Goal: Transaction & Acquisition: Purchase product/service

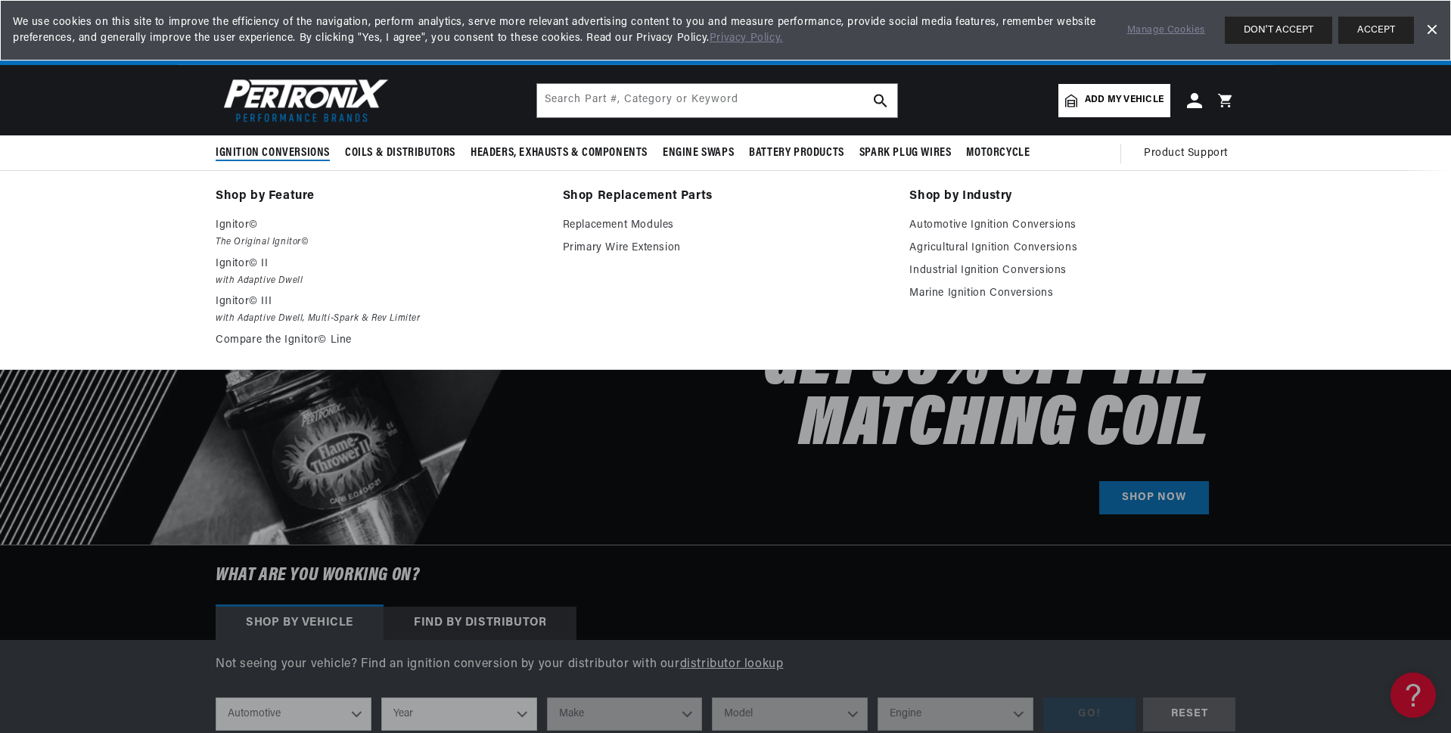
scroll to position [0, 944]
click at [285, 145] on span "Ignition Conversions" at bounding box center [273, 153] width 114 height 16
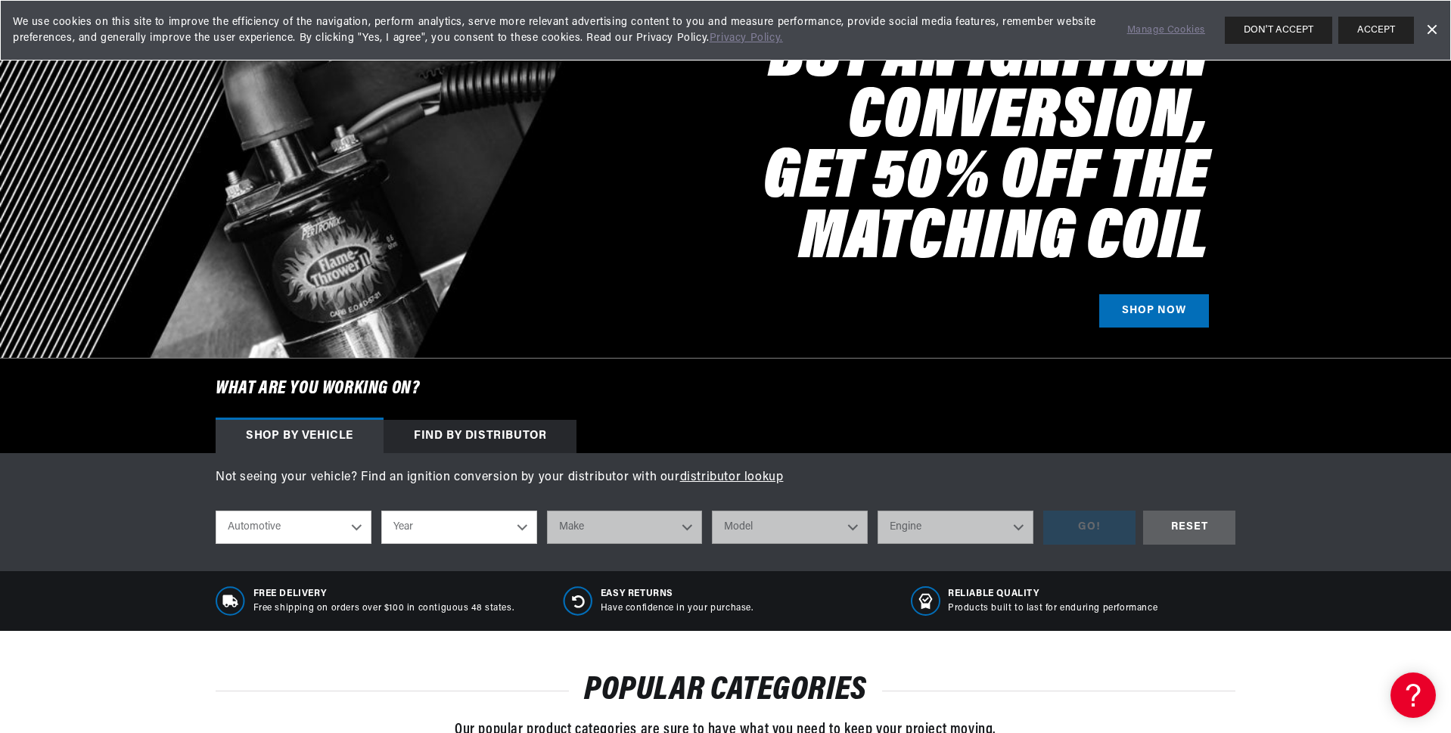
scroll to position [227, 0]
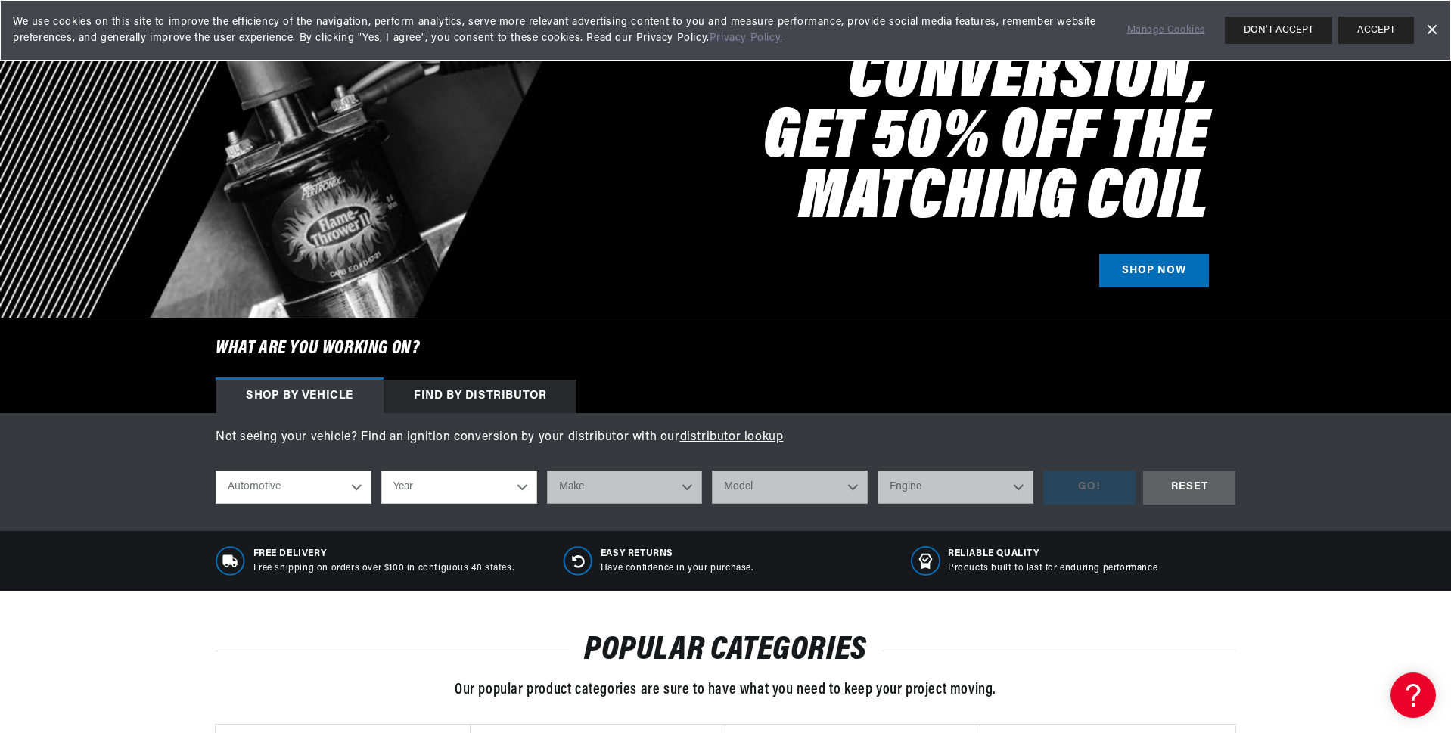
click at [356, 486] on select "Automotive Agricultural Industrial Marine Motorcycle" at bounding box center [294, 487] width 156 height 33
click at [356, 483] on select "Automotive Agricultural Industrial Marine Motorcycle" at bounding box center [294, 487] width 156 height 33
click at [462, 471] on select "Year [DATE] 2021 2020 2019 2018 2017 2016 2015 2014 2013 2012 2011 2010 2009 20…" at bounding box center [459, 487] width 156 height 33
select select "1969"
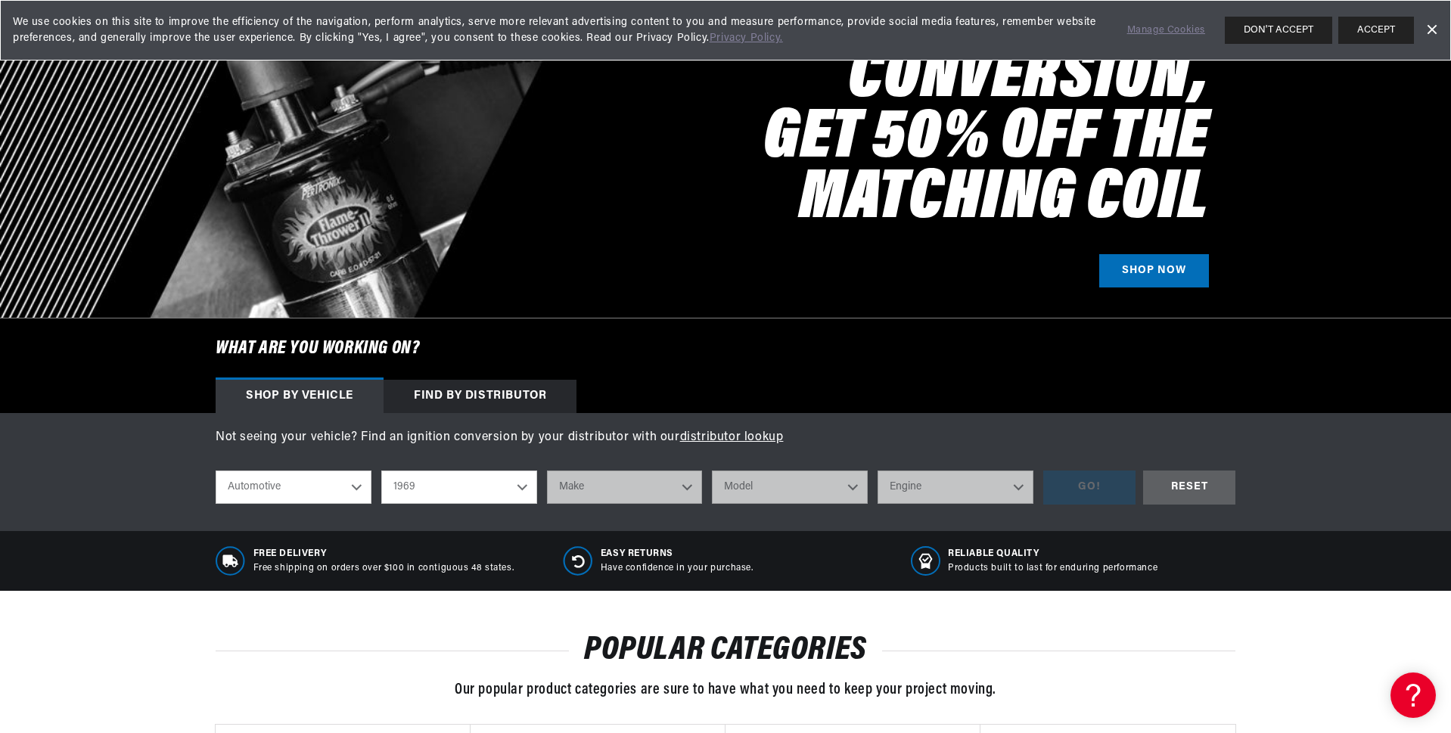
click at [381, 471] on select "Year [DATE] 2021 2020 2019 2018 2017 2016 2015 2014 2013 2012 2011 2010 2009 20…" at bounding box center [459, 487] width 156 height 33
select select "1969"
click at [628, 495] on select "Make Alfa Romeo American Motors Aston [PERSON_NAME][GEOGRAPHIC_DATA] [PERSON_NA…" at bounding box center [625, 487] width 156 height 33
select select "Chevrolet"
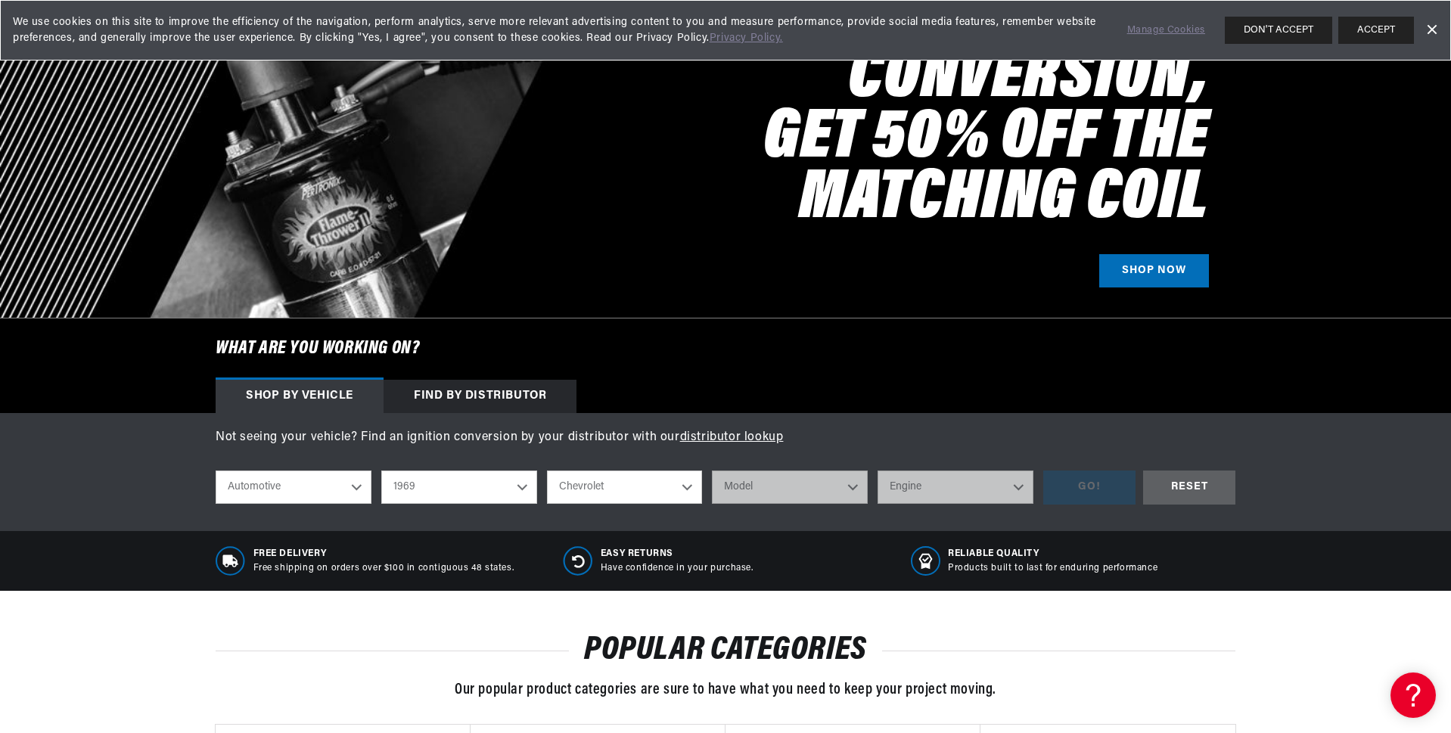
click at [547, 471] on select "Make Alfa Romeo American Motors Aston [PERSON_NAME][GEOGRAPHIC_DATA] [PERSON_NA…" at bounding box center [625, 487] width 156 height 33
select select "Chevrolet"
click at [769, 488] on select "Model [GEOGRAPHIC_DATA] [GEOGRAPHIC_DATA] Blazer [GEOGRAPHIC_DATA] C10 Pickup C…" at bounding box center [790, 487] width 156 height 33
select select "Corvette"
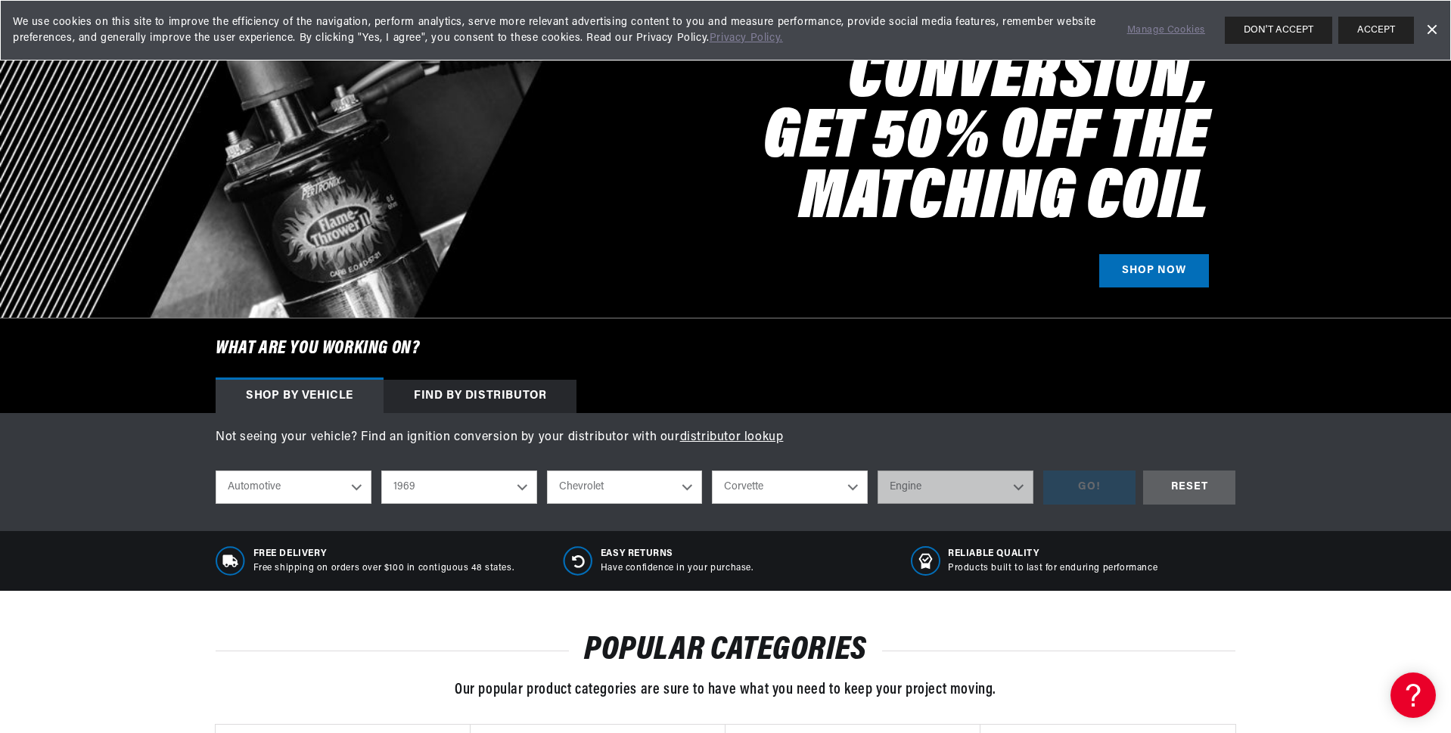
click at [712, 471] on select "Model [GEOGRAPHIC_DATA] [GEOGRAPHIC_DATA] Blazer [GEOGRAPHIC_DATA] C10 Pickup C…" at bounding box center [790, 487] width 156 height 33
select select "Corvette"
click at [925, 483] on select "Engine 4.6L 7.4L 327cid / 5.3L 327cid / 5.4L 350cid / 5.7L 396cid / 6.5L 427cid…" at bounding box center [956, 487] width 156 height 33
select select "350cid-5.7L"
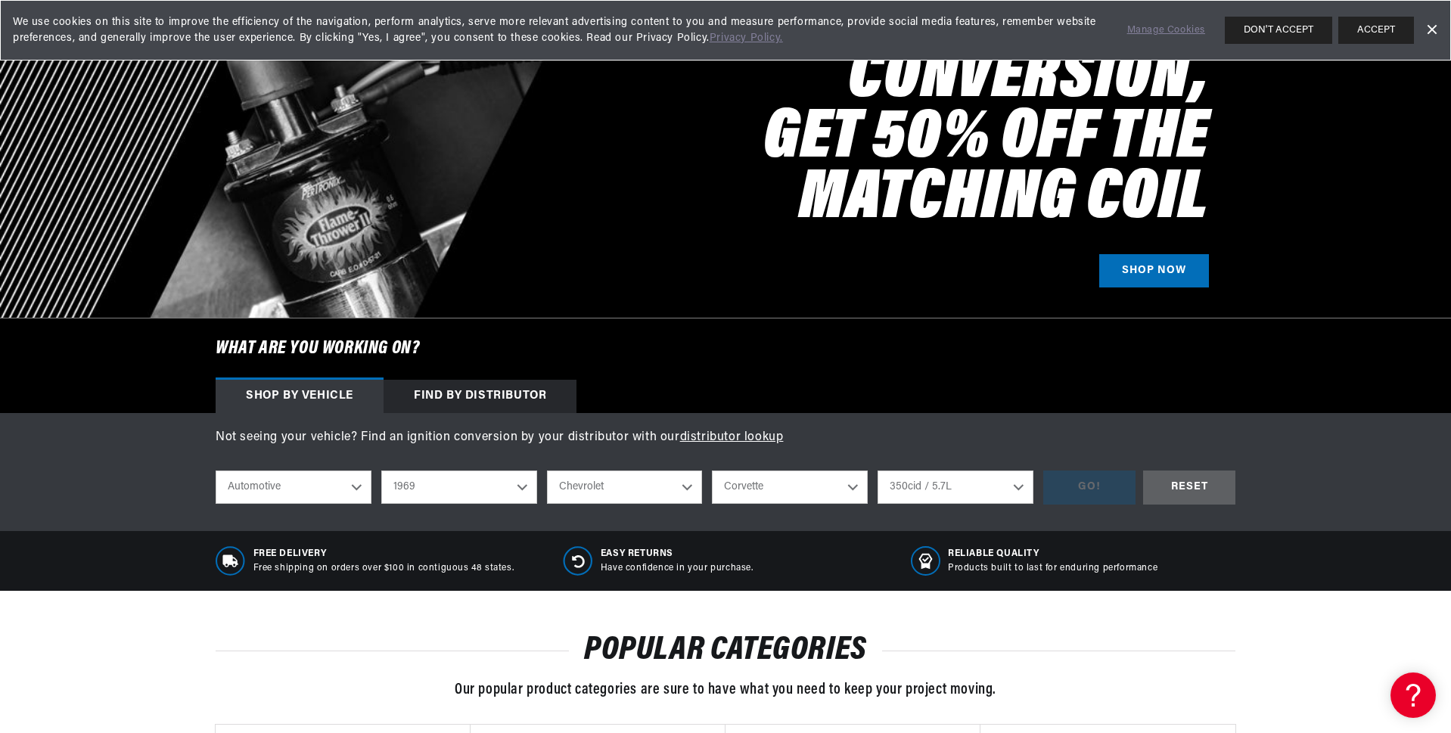
click at [878, 471] on select "Engine 4.6L 7.4L 327cid / 5.3L 327cid / 5.4L 350cid / 5.7L 396cid / 6.5L 427cid…" at bounding box center [956, 487] width 156 height 33
select select "350cid-5.7L"
click at [1068, 486] on div "GO!" at bounding box center [1089, 488] width 92 height 34
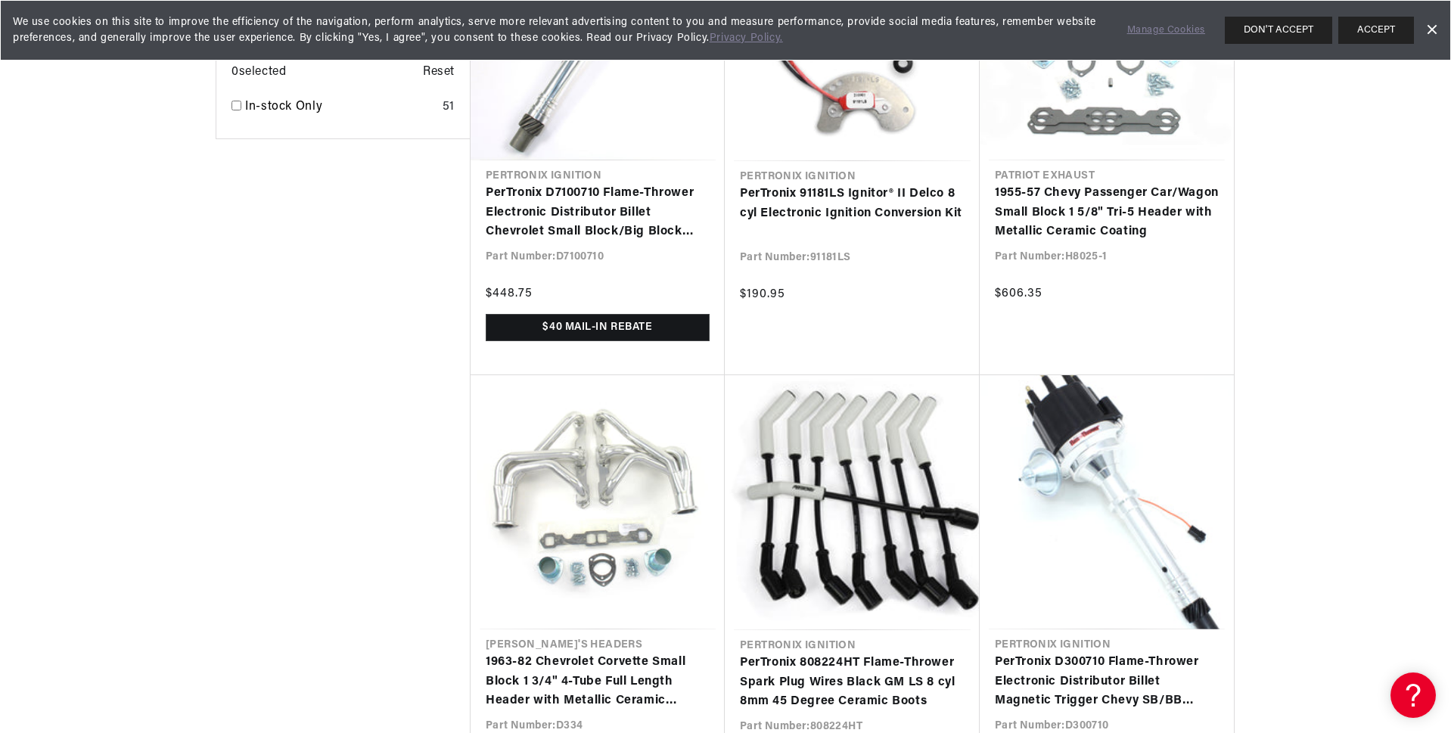
scroll to position [0, 1889]
drag, startPoint x: 1450, startPoint y: 474, endPoint x: 1450, endPoint y: 527, distance: 53.7
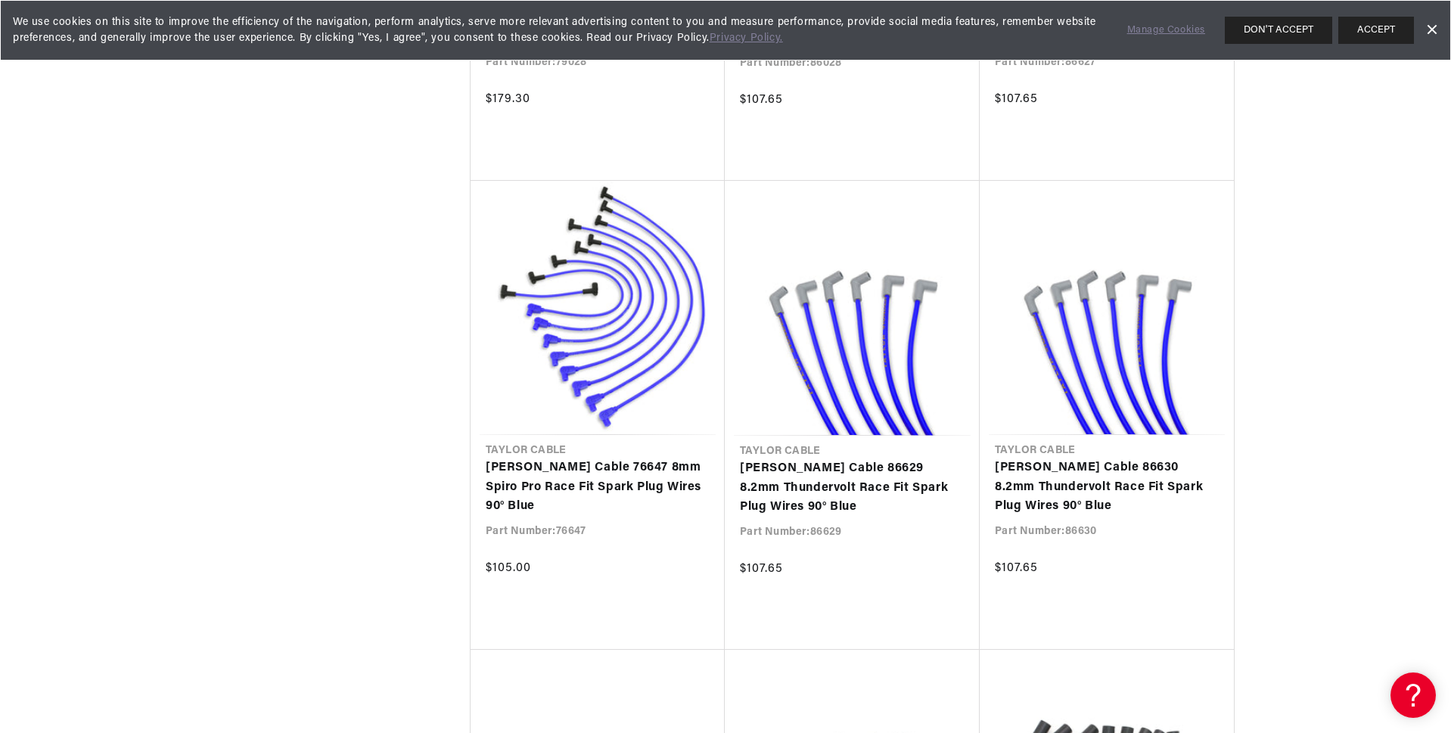
scroll to position [6355, 0]
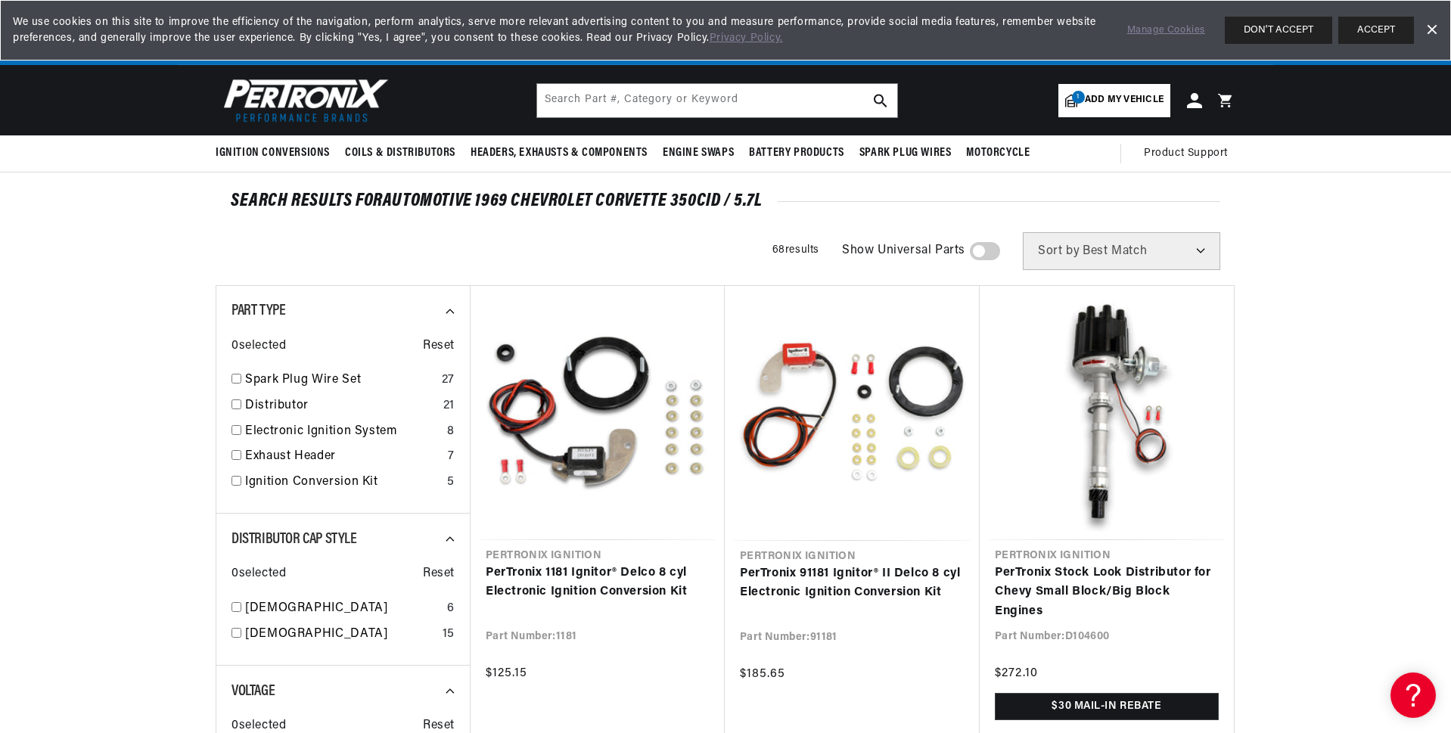
scroll to position [0, 1889]
click at [229, 481] on div "Part Type 0 selected Reset Spark Plug Wire Set 27 Distributor 21 Electronic Ign…" at bounding box center [343, 399] width 254 height 229
click at [235, 482] on input "checkbox" at bounding box center [237, 481] width 10 height 10
checkbox input "true"
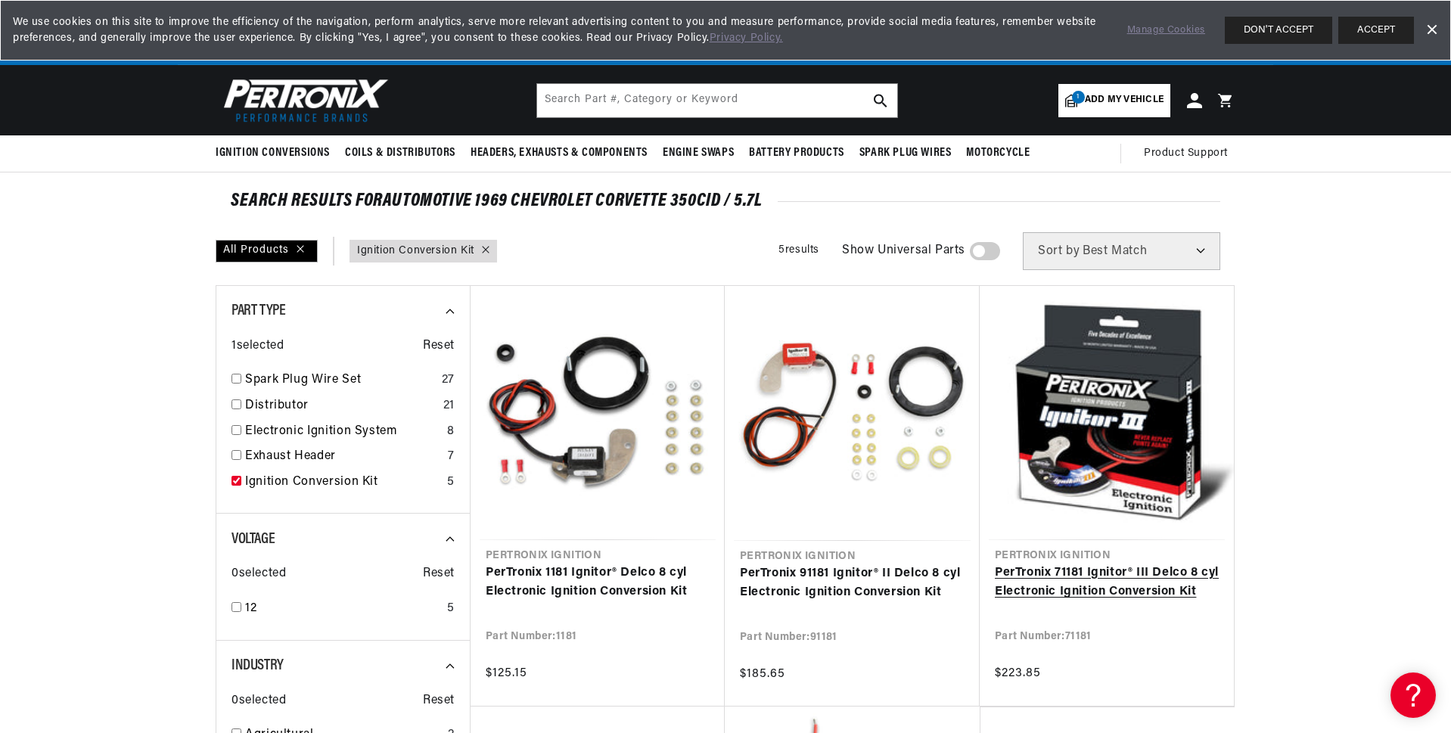
click at [1124, 564] on link "PerTronix 71181 Ignitor® III Delco 8 cyl Electronic Ignition Conversion Kit" at bounding box center [1107, 583] width 224 height 39
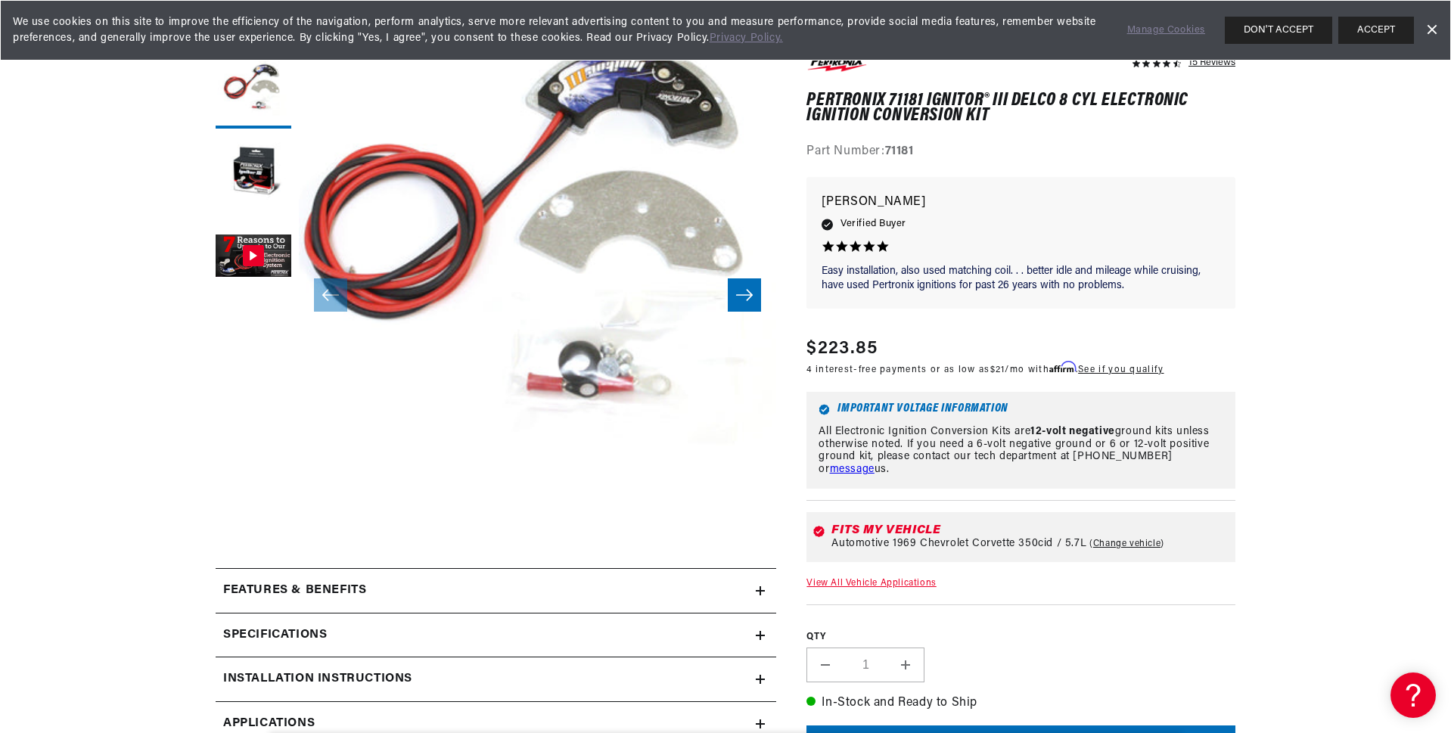
scroll to position [227, 0]
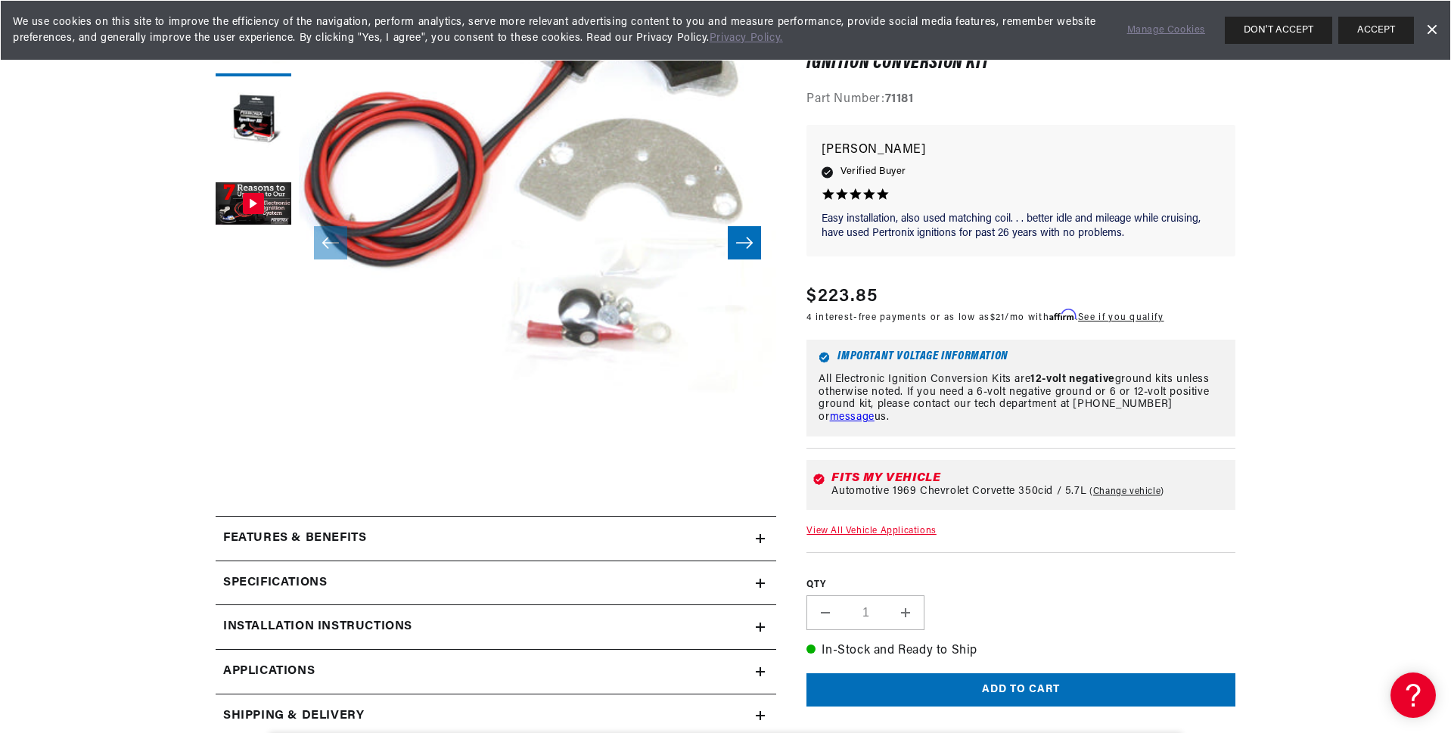
click at [760, 540] on icon at bounding box center [760, 538] width 9 height 9
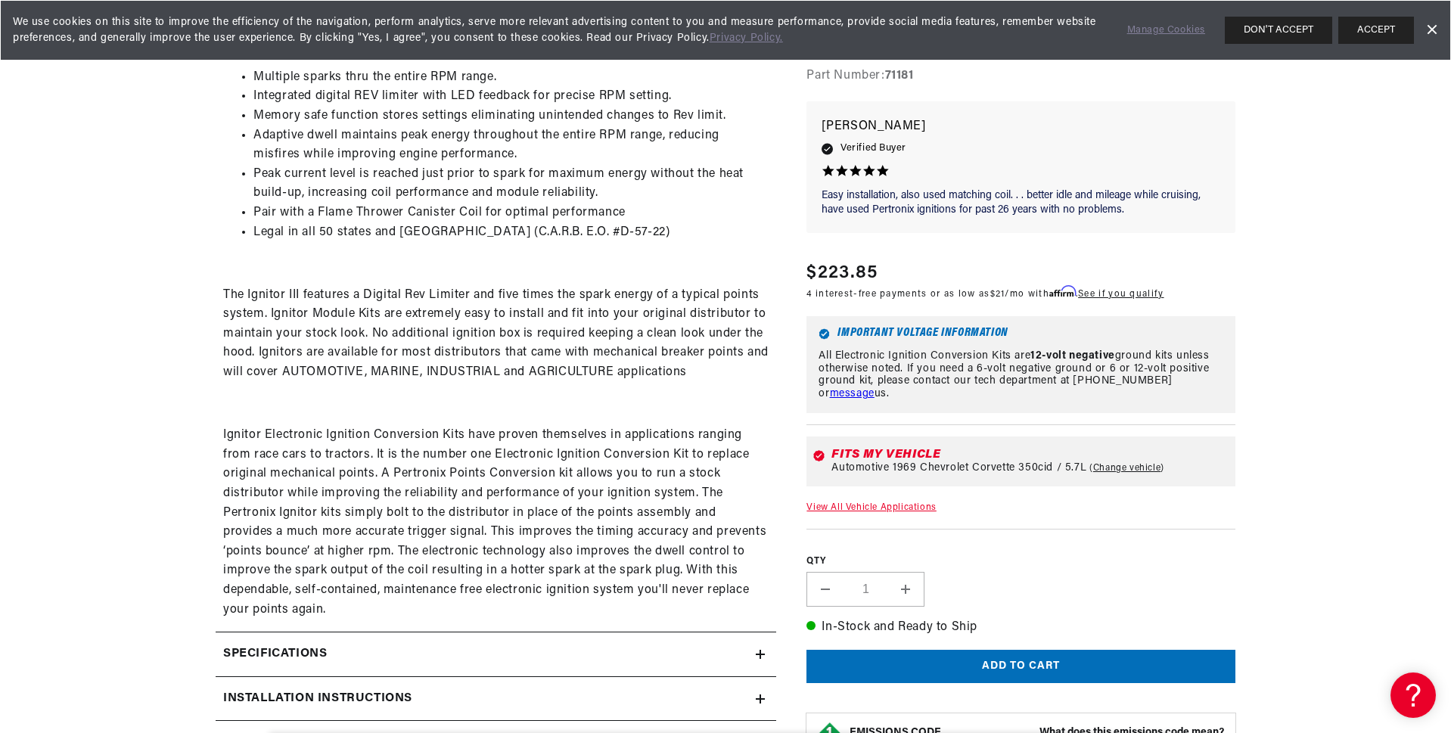
scroll to position [0, 944]
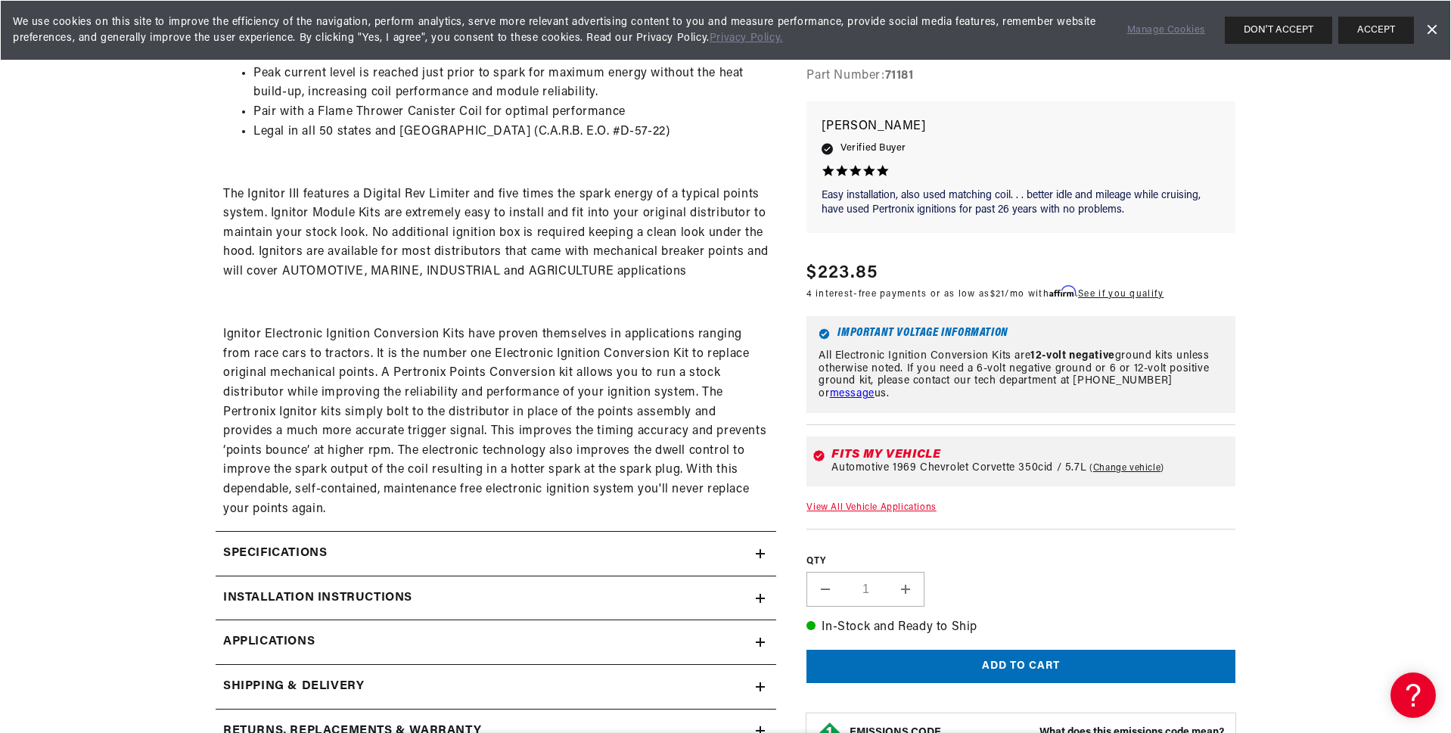
click at [760, 554] on icon at bounding box center [760, 554] width 9 height 0
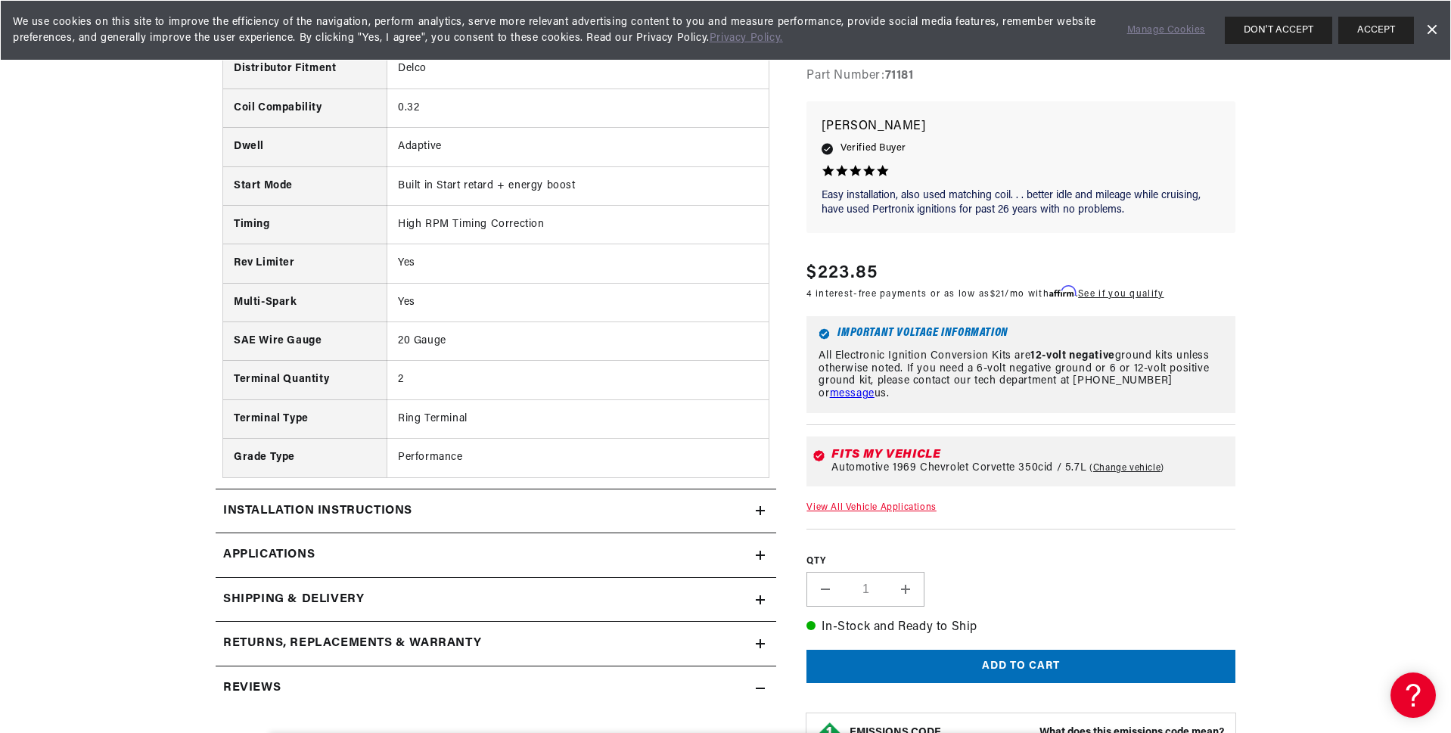
scroll to position [0, 0]
click at [752, 513] on div "Installation instructions" at bounding box center [486, 512] width 540 height 20
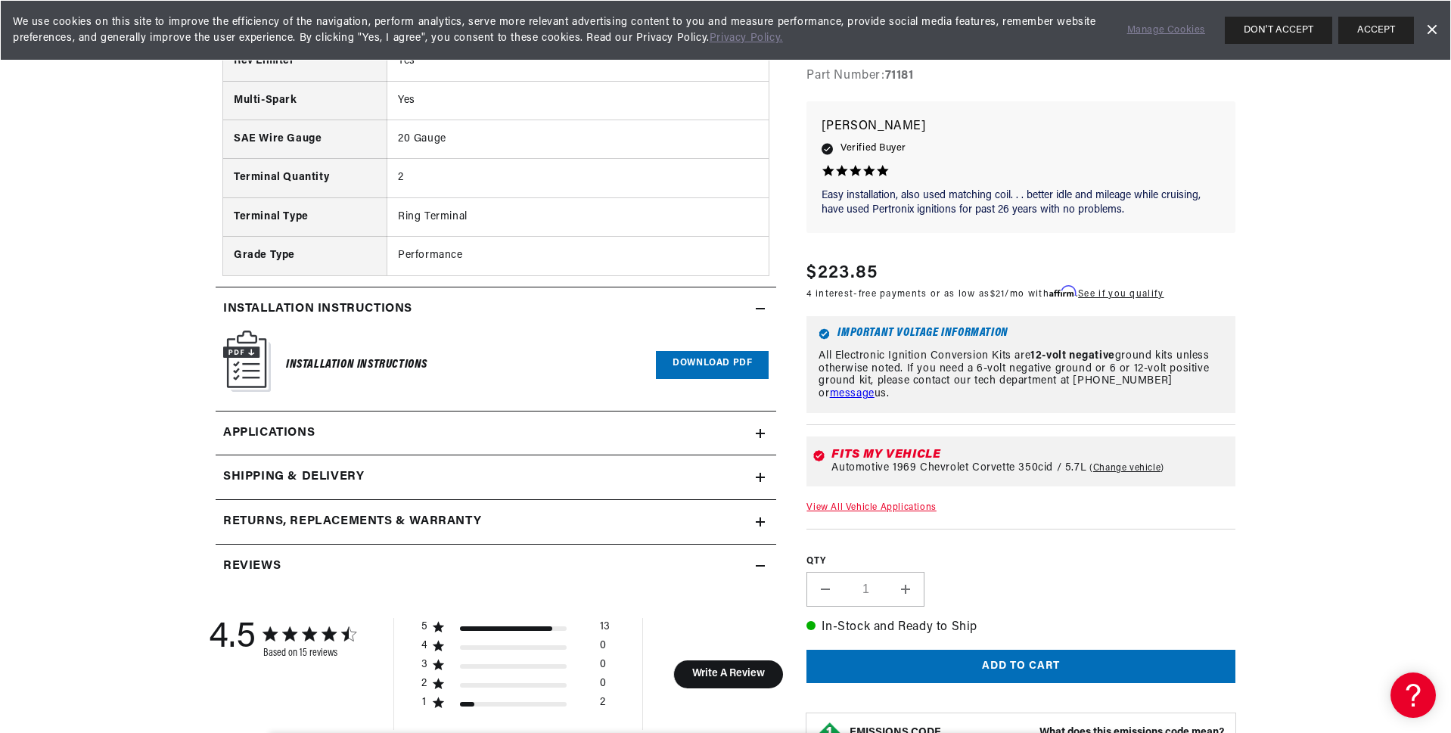
scroll to position [1740, 0]
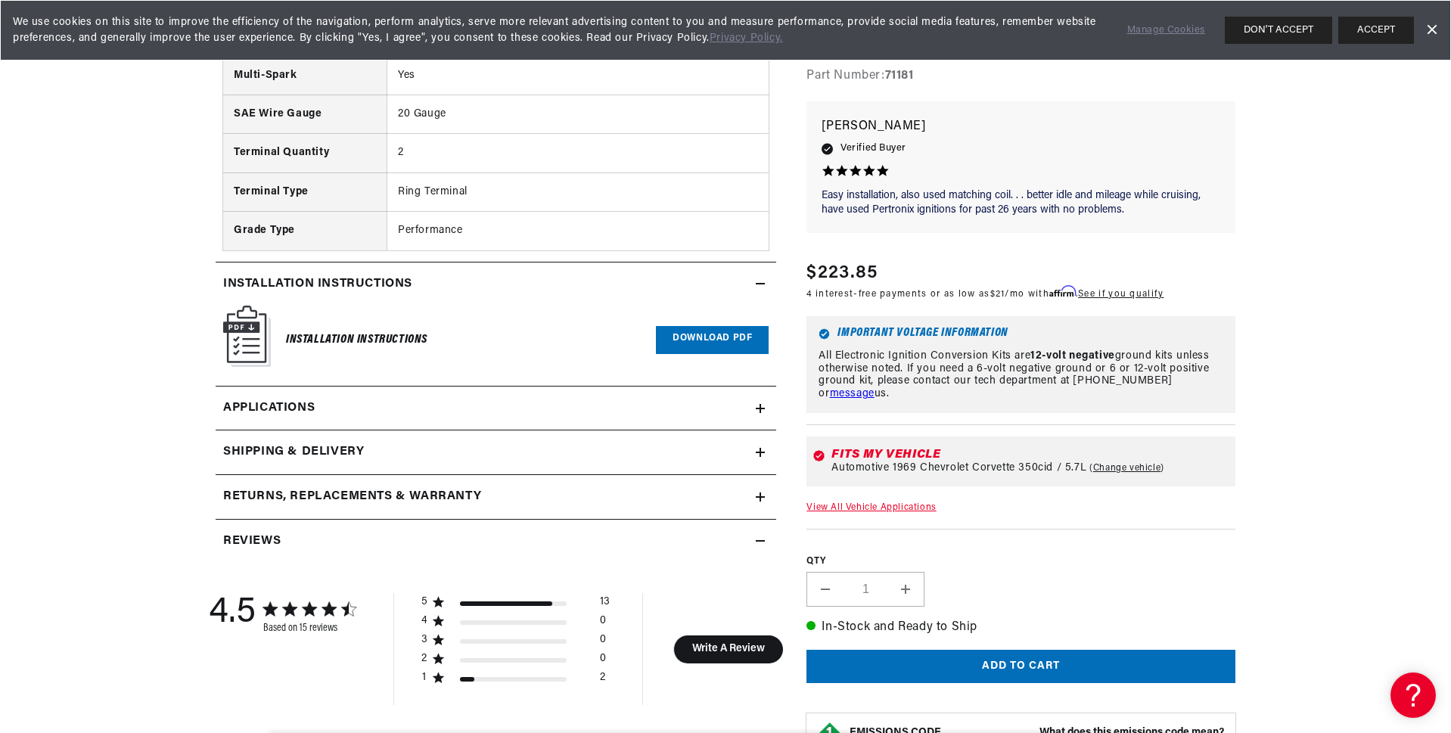
click at [756, 412] on icon at bounding box center [760, 408] width 9 height 9
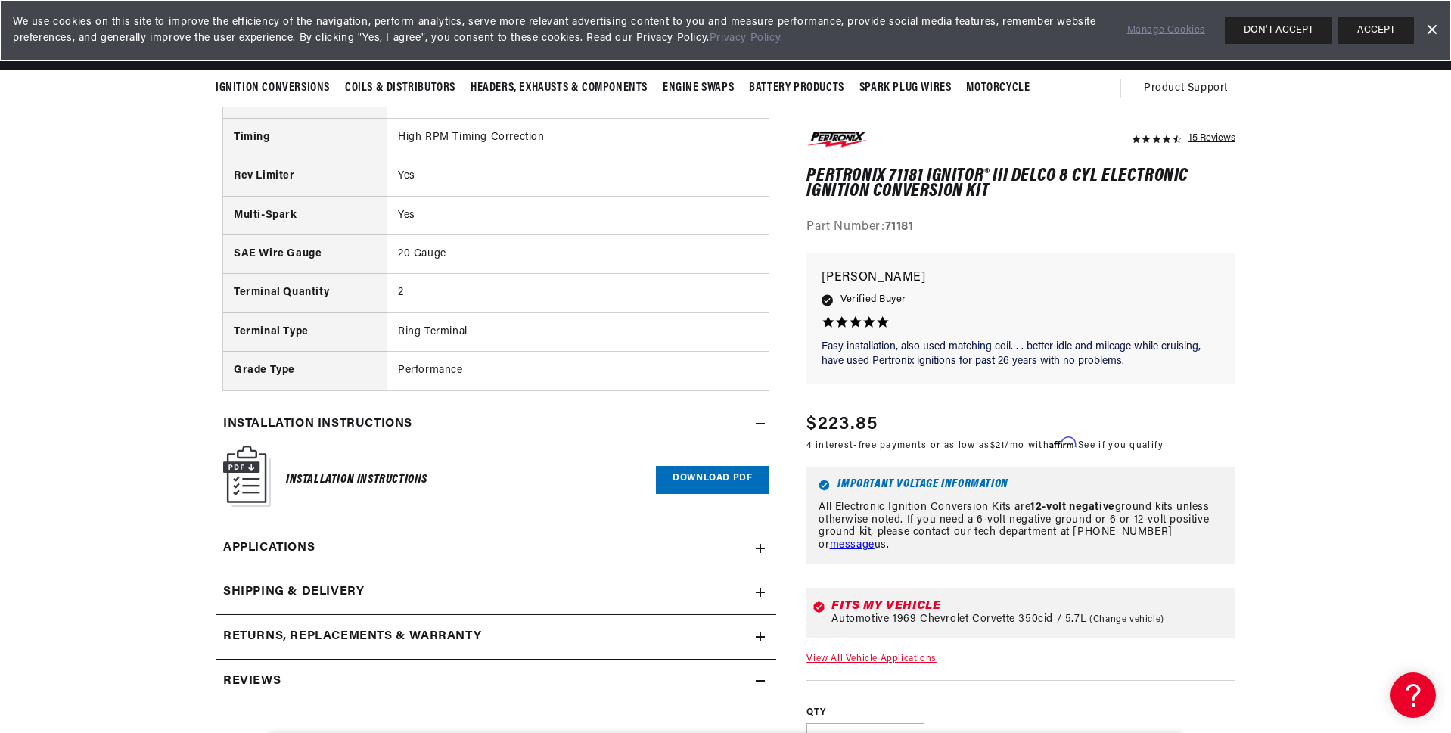
click at [496, 682] on div "Reviews" at bounding box center [486, 682] width 540 height 20
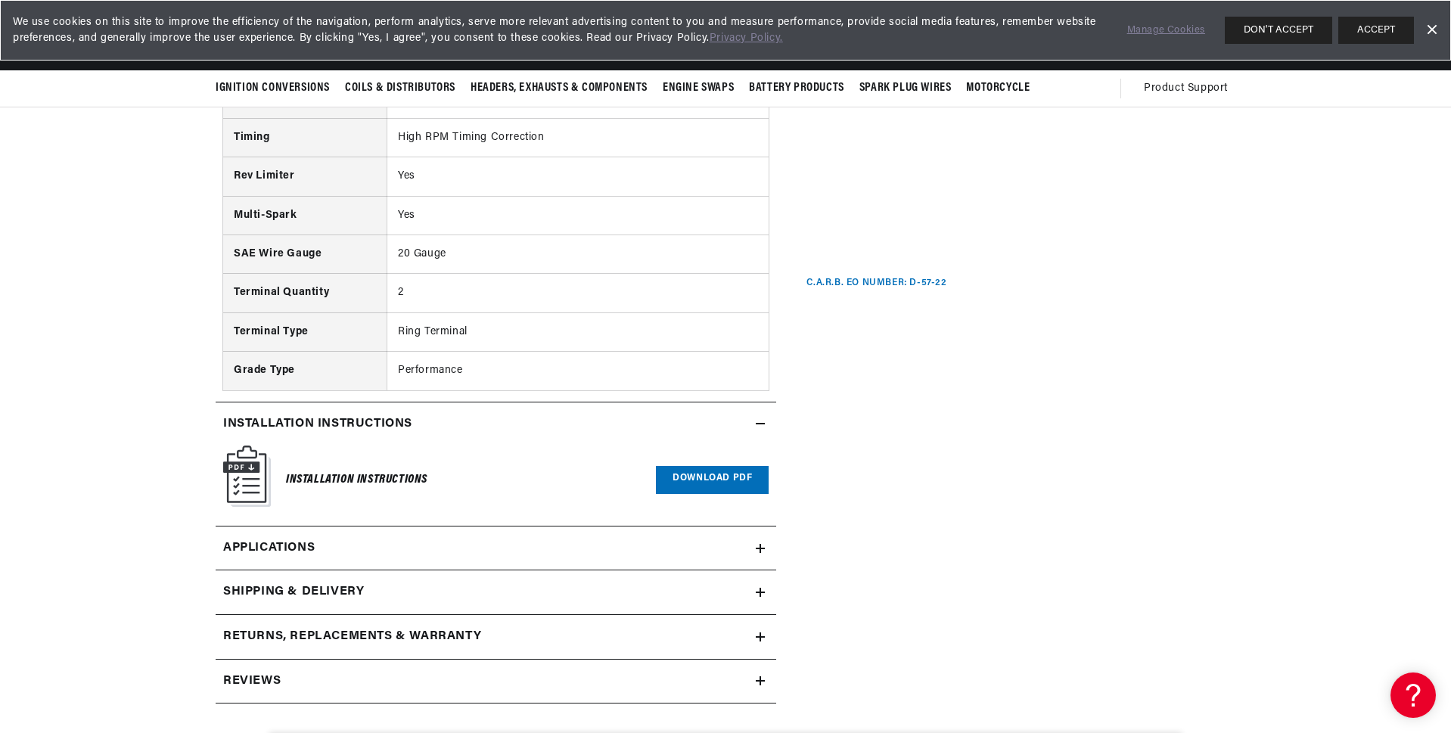
click at [277, 683] on h2 "Reviews" at bounding box center [252, 682] width 58 height 20
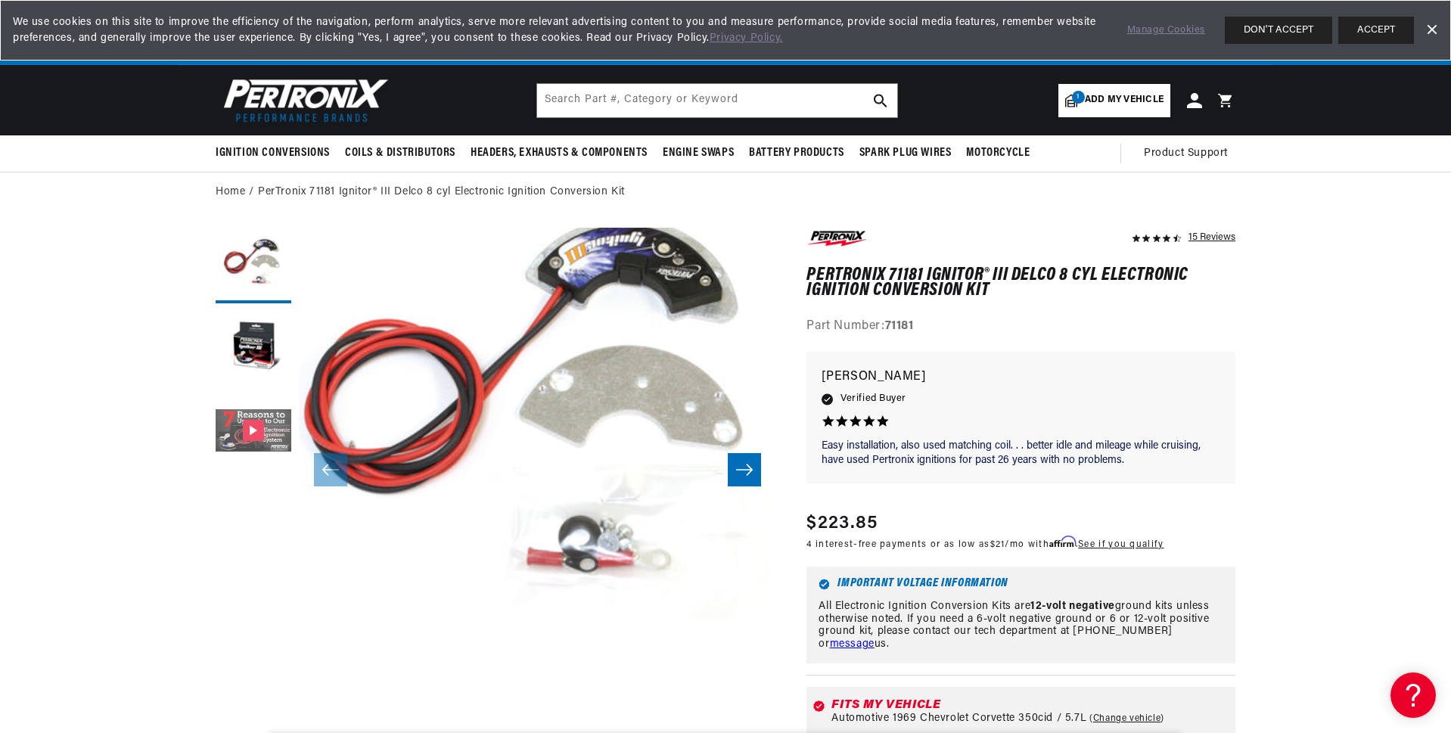
click at [253, 432] on button "Gallery Viewer" at bounding box center [254, 432] width 76 height 76
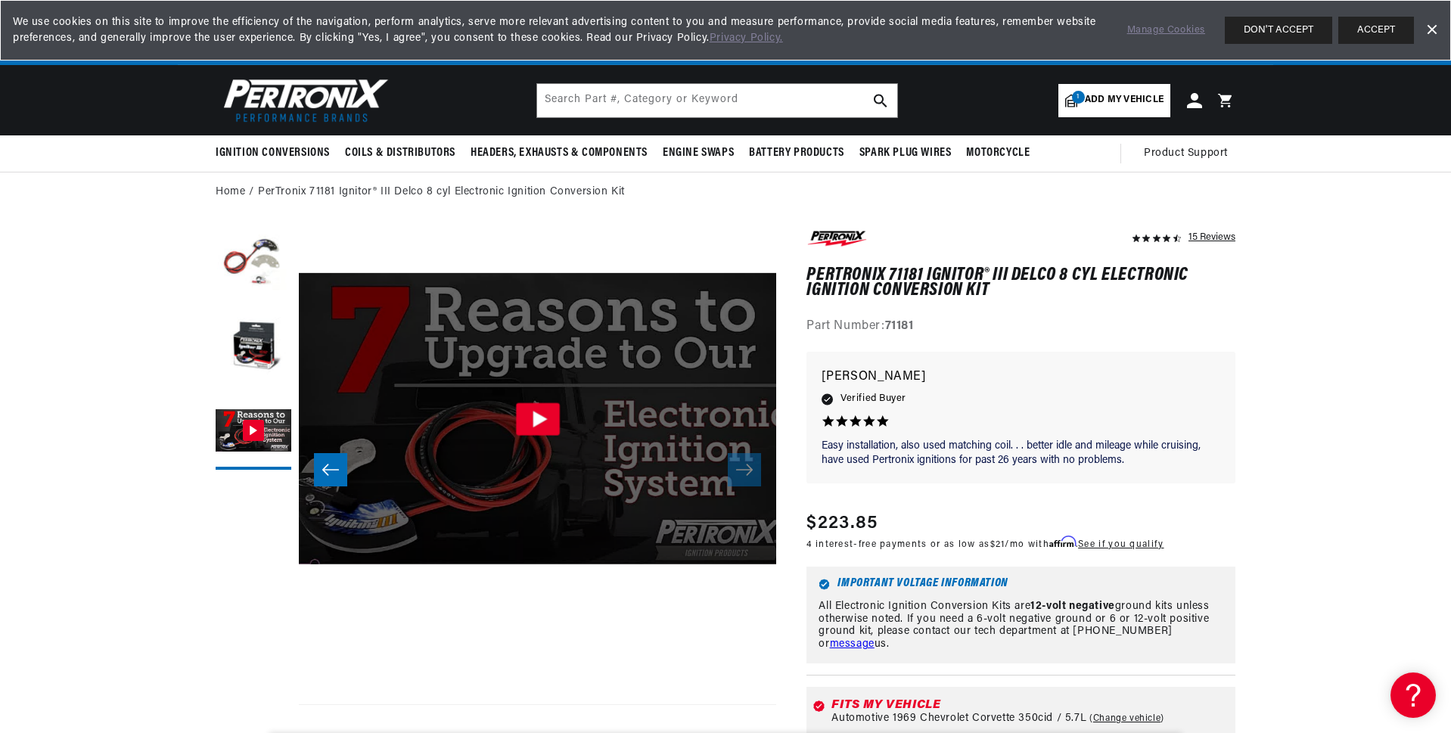
scroll to position [0, 1889]
drag, startPoint x: 809, startPoint y: 276, endPoint x: 924, endPoint y: 278, distance: 115.0
click at [924, 278] on h1 "PerTronix 71181 Ignitor® III Delco 8 cyl Electronic Ignition Conversion Kit" at bounding box center [1021, 283] width 429 height 31
copy h1 "PerTronix 71181"
